Goal: Transaction & Acquisition: Purchase product/service

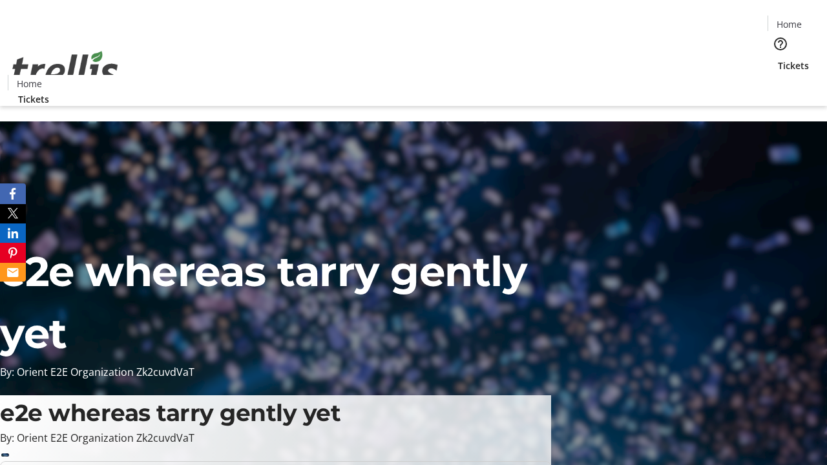
click at [778, 59] on span "Tickets" at bounding box center [793, 66] width 31 height 14
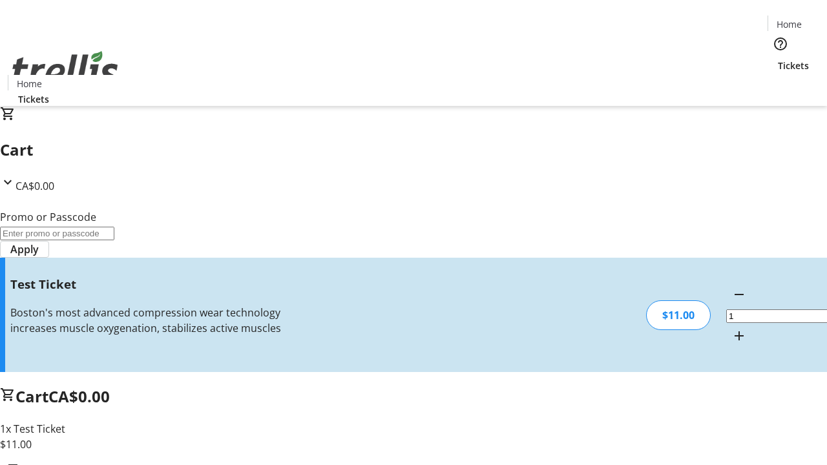
type input "UNLOCK"
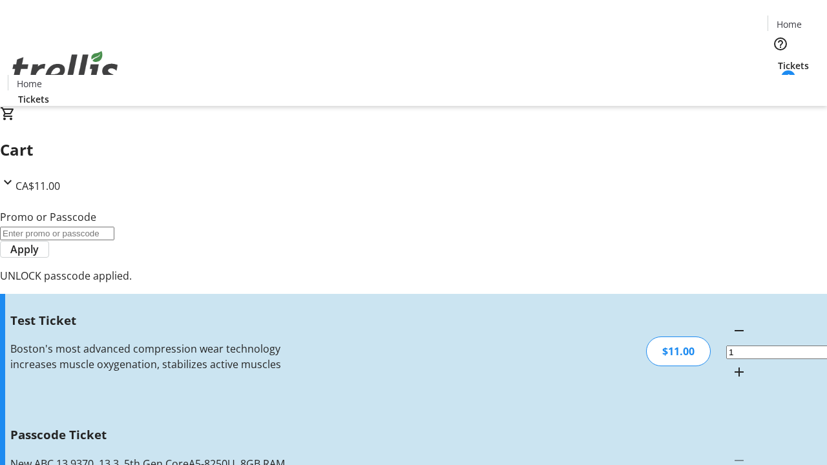
type input "5"
